Goal: Find contact information: Obtain details needed to contact an individual or organization

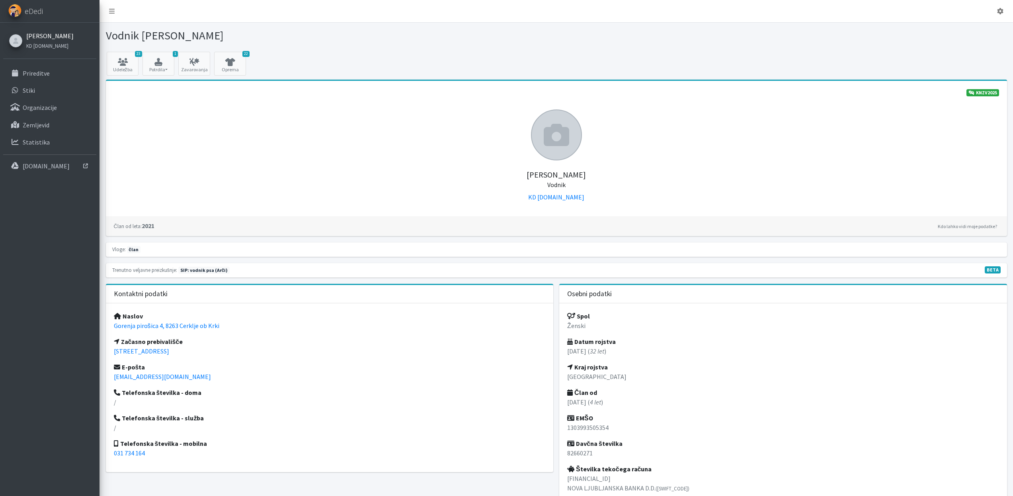
click at [37, 35] on link "[PERSON_NAME]" at bounding box center [49, 36] width 47 height 10
click at [27, 89] on p "Stiki" at bounding box center [29, 90] width 12 height 8
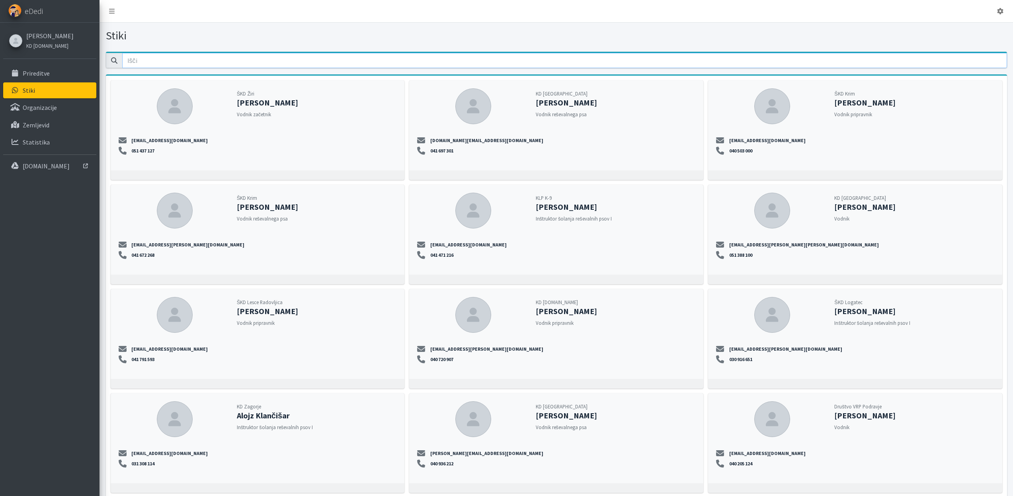
click at [446, 60] on input "email" at bounding box center [564, 60] width 885 height 15
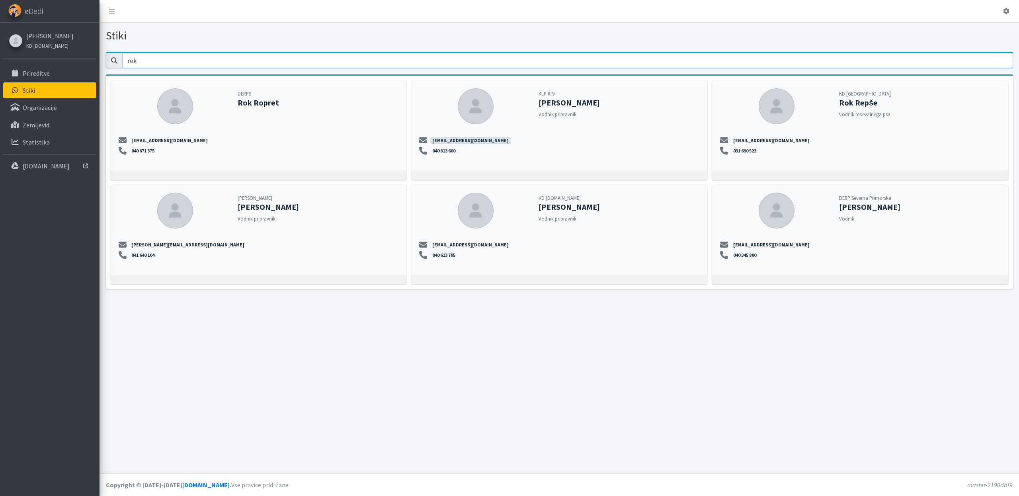
type input "rok"
